Goal: Transaction & Acquisition: Download file/media

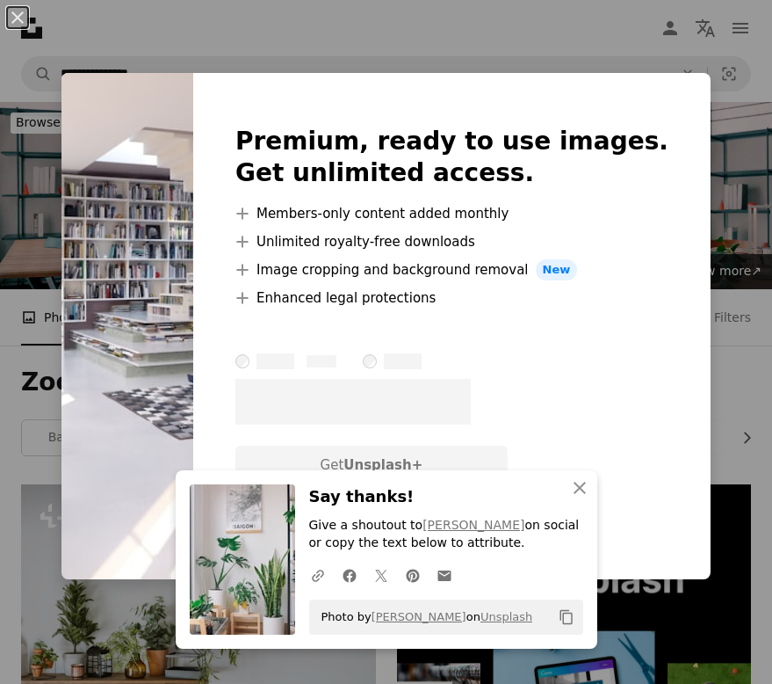
scroll to position [1054, 0]
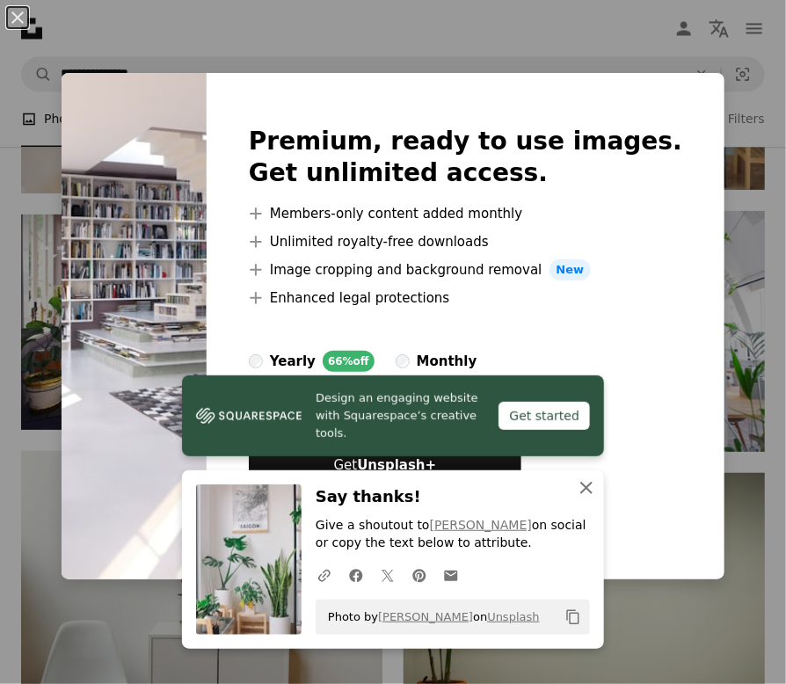
click at [580, 493] on icon "An X shape" at bounding box center [586, 487] width 21 height 21
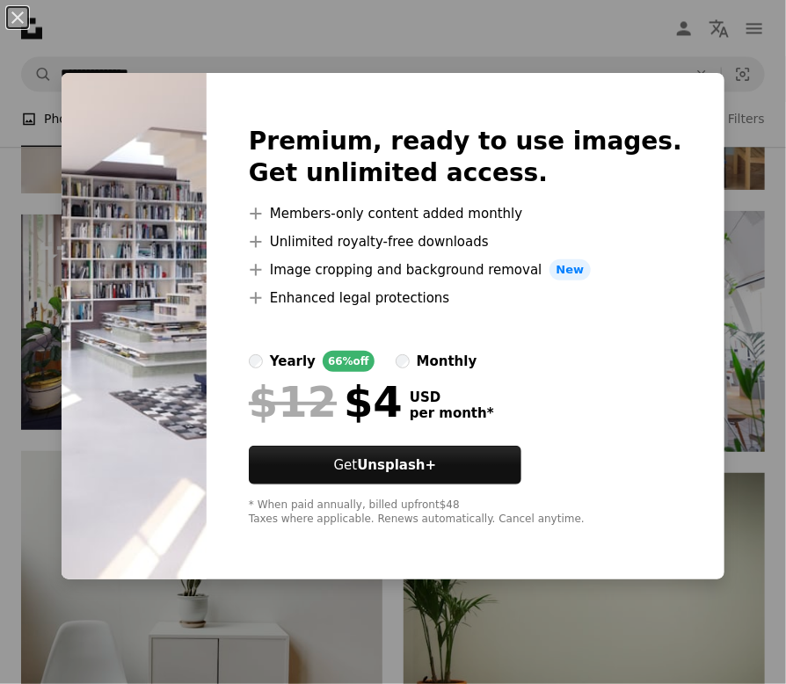
click at [470, 27] on div "An X shape Premium, ready to use images. Get unlimited access. A plus sign Memb…" at bounding box center [393, 342] width 786 height 684
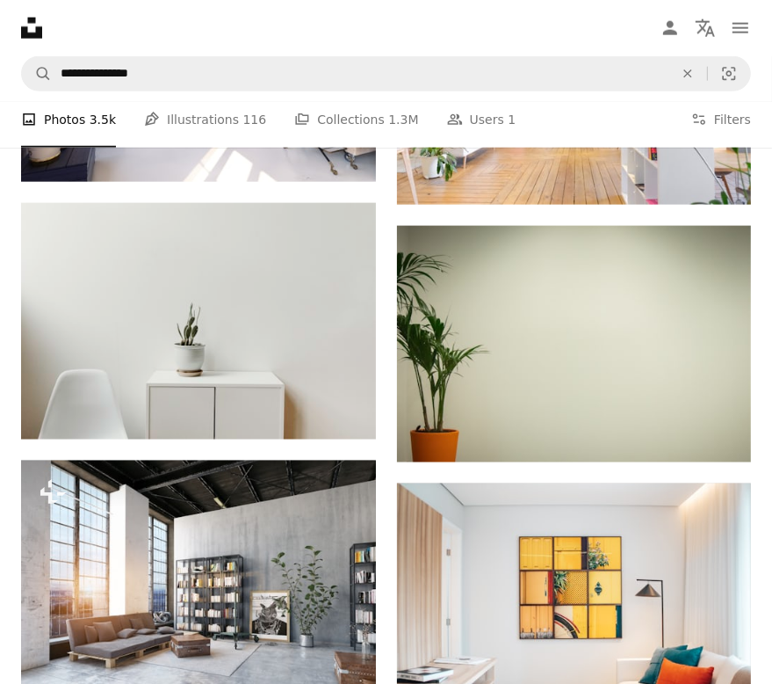
scroll to position [1318, 0]
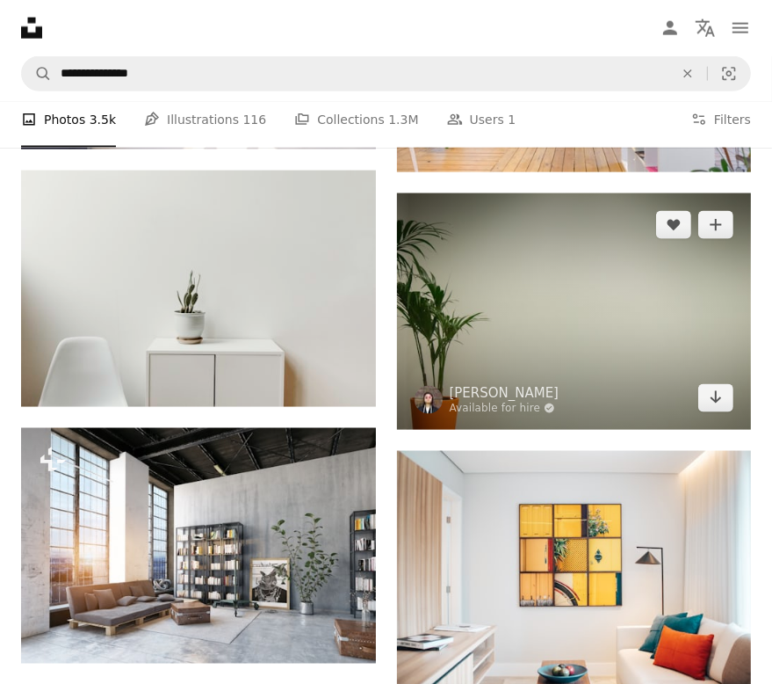
click at [592, 312] on img at bounding box center [574, 311] width 355 height 236
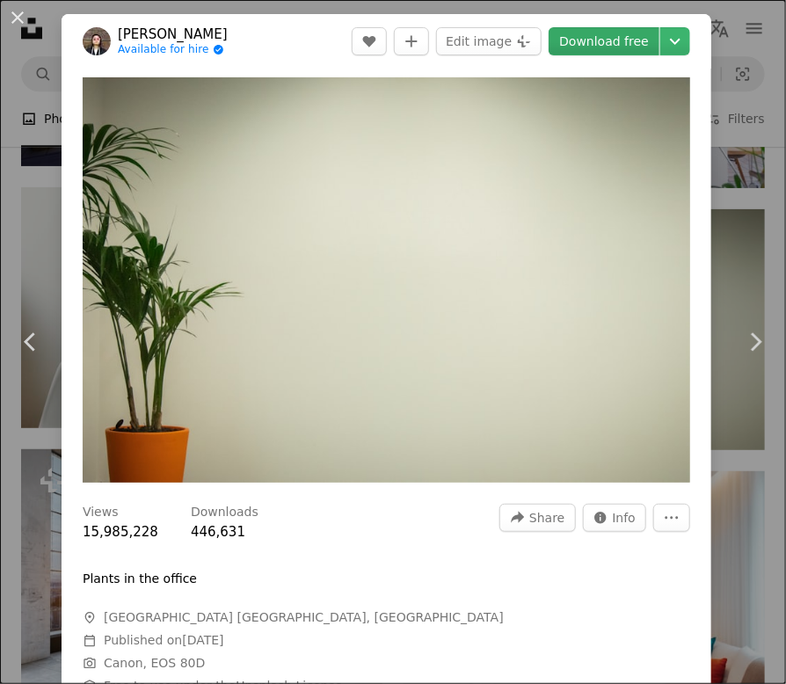
click at [587, 41] on link "Download free" at bounding box center [603, 41] width 111 height 28
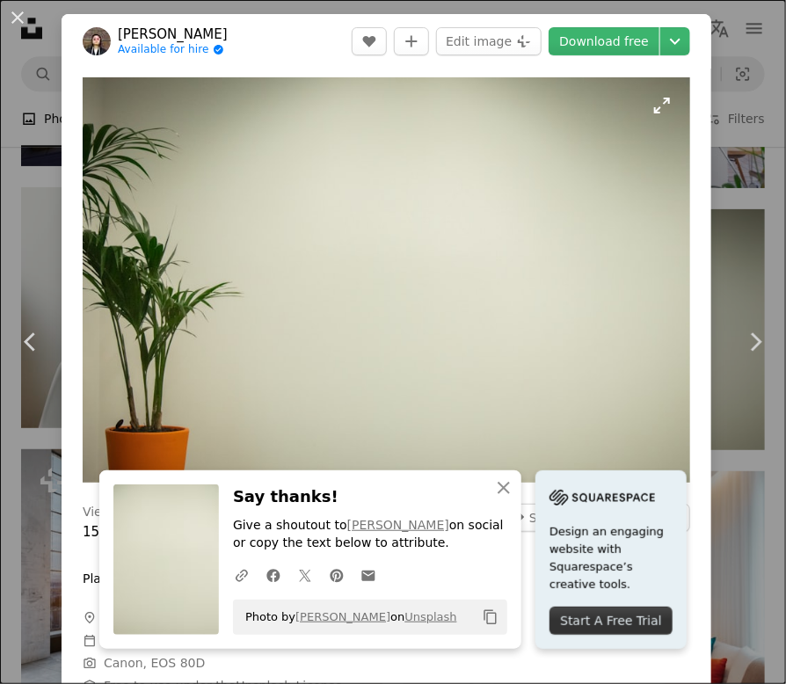
click at [625, 188] on img "Zoom in on this image" at bounding box center [386, 279] width 607 height 405
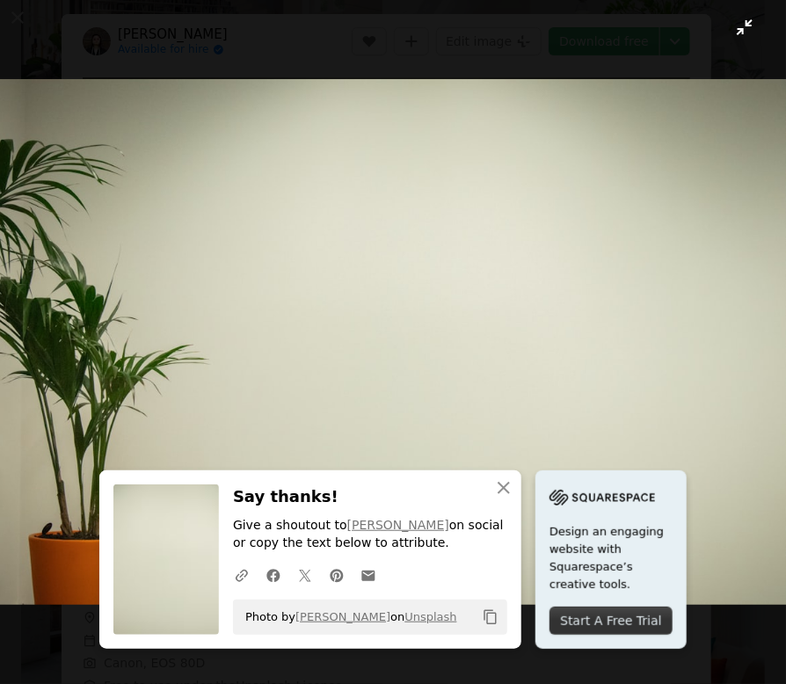
click at [721, 38] on button "Zoom out on this image" at bounding box center [392, 341] width 787 height 685
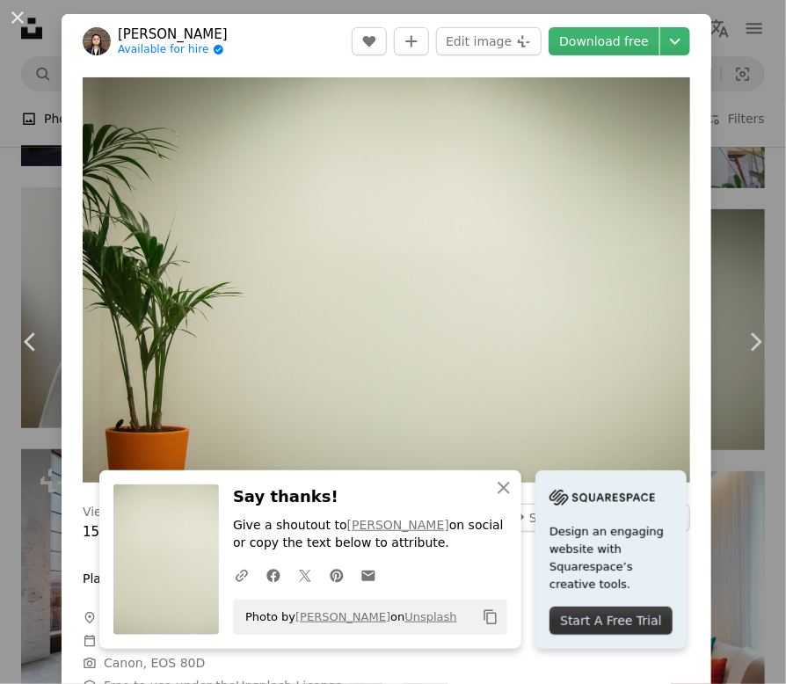
click at [724, 255] on div "An X shape Chevron left Chevron right [PERSON_NAME] Available for hire A checkm…" at bounding box center [393, 342] width 786 height 684
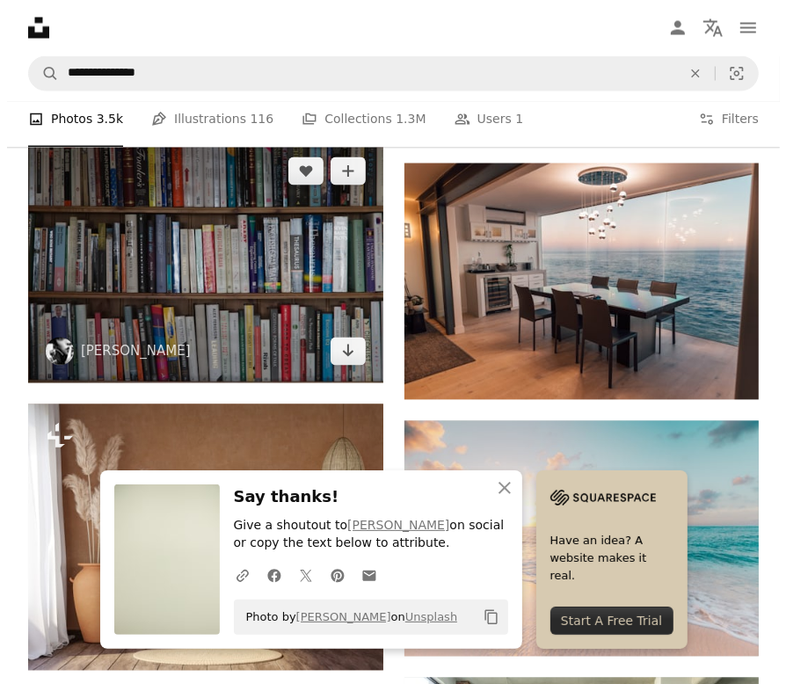
scroll to position [1845, 0]
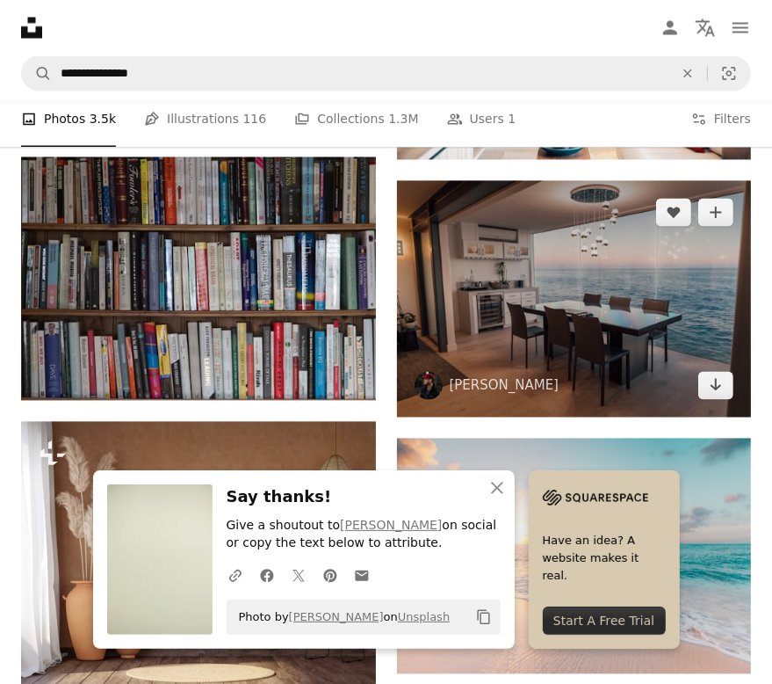
click at [453, 270] on img at bounding box center [574, 299] width 355 height 236
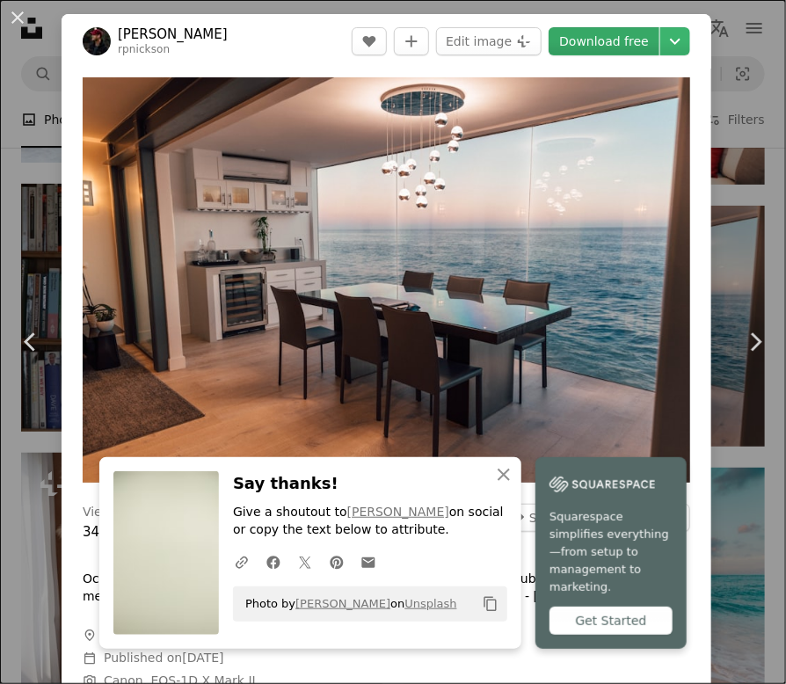
click at [598, 33] on link "Download free" at bounding box center [603, 41] width 111 height 28
